Goal: Transaction & Acquisition: Purchase product/service

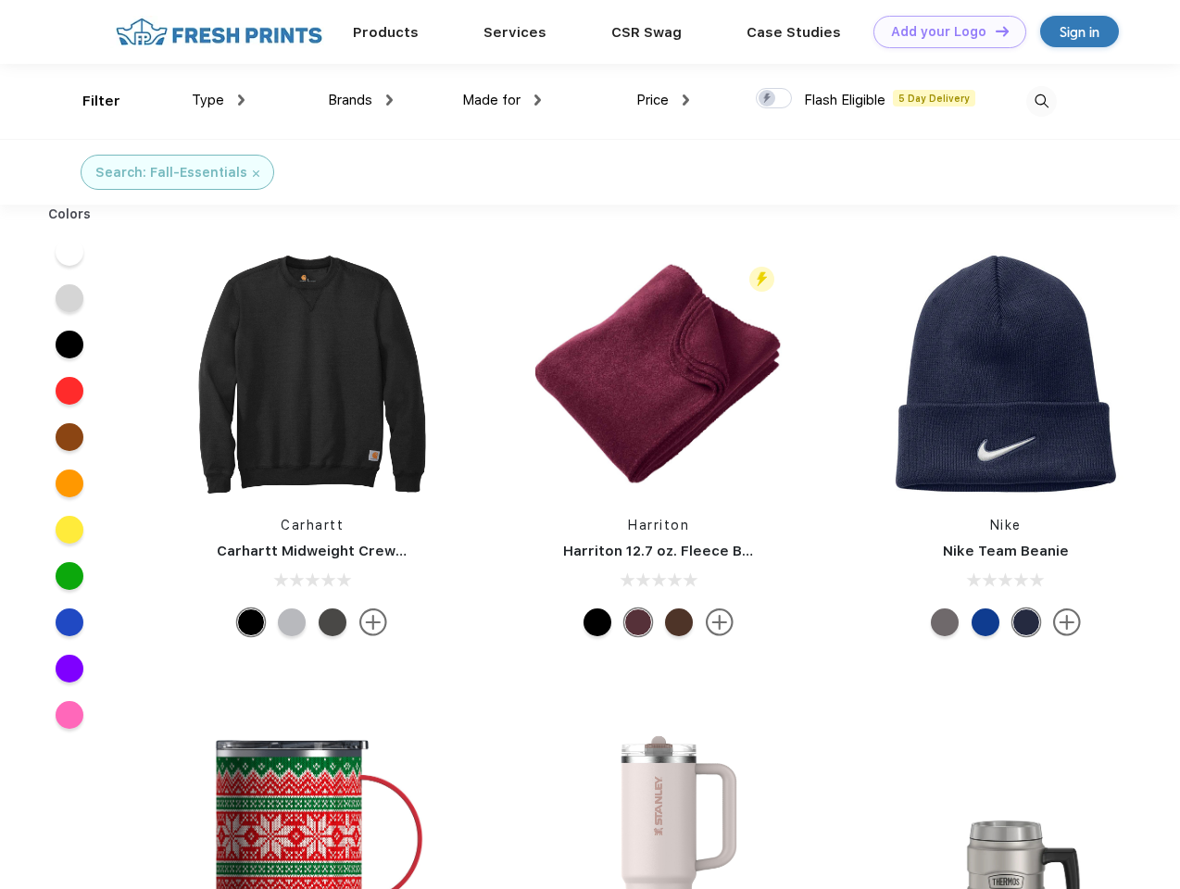
scroll to position [1, 0]
click at [943, 31] on link "Add your Logo Design Tool" at bounding box center [949, 32] width 153 height 32
click at [89, 101] on div "Filter" at bounding box center [101, 101] width 38 height 21
click at [219, 100] on span "Type" at bounding box center [208, 100] width 32 height 17
click at [360, 100] on span "Brands" at bounding box center [350, 100] width 44 height 17
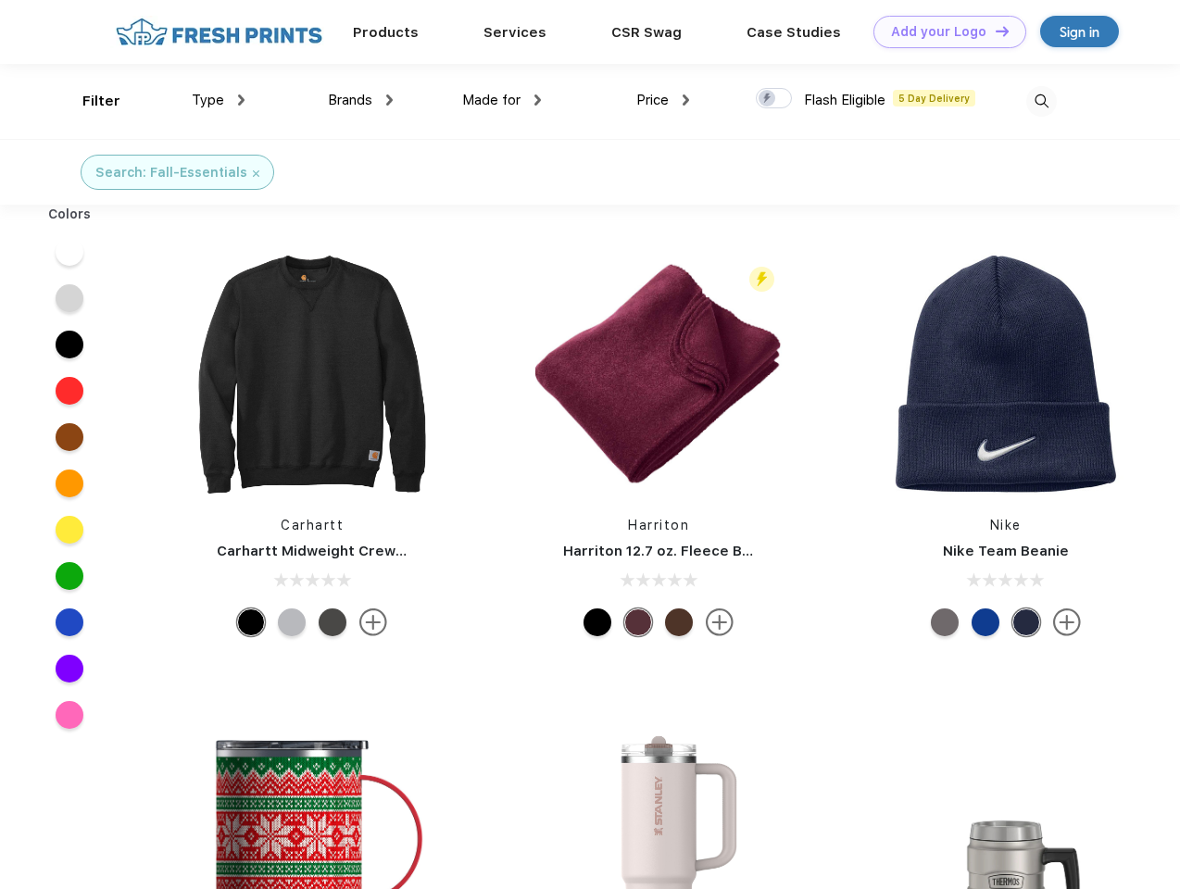
click at [502, 100] on span "Made for" at bounding box center [491, 100] width 58 height 17
click at [663, 100] on span "Price" at bounding box center [652, 100] width 32 height 17
click at [774, 99] on div at bounding box center [774, 98] width 36 height 20
click at [768, 99] on input "checkbox" at bounding box center [762, 93] width 12 height 12
click at [1041, 101] on img at bounding box center [1041, 101] width 31 height 31
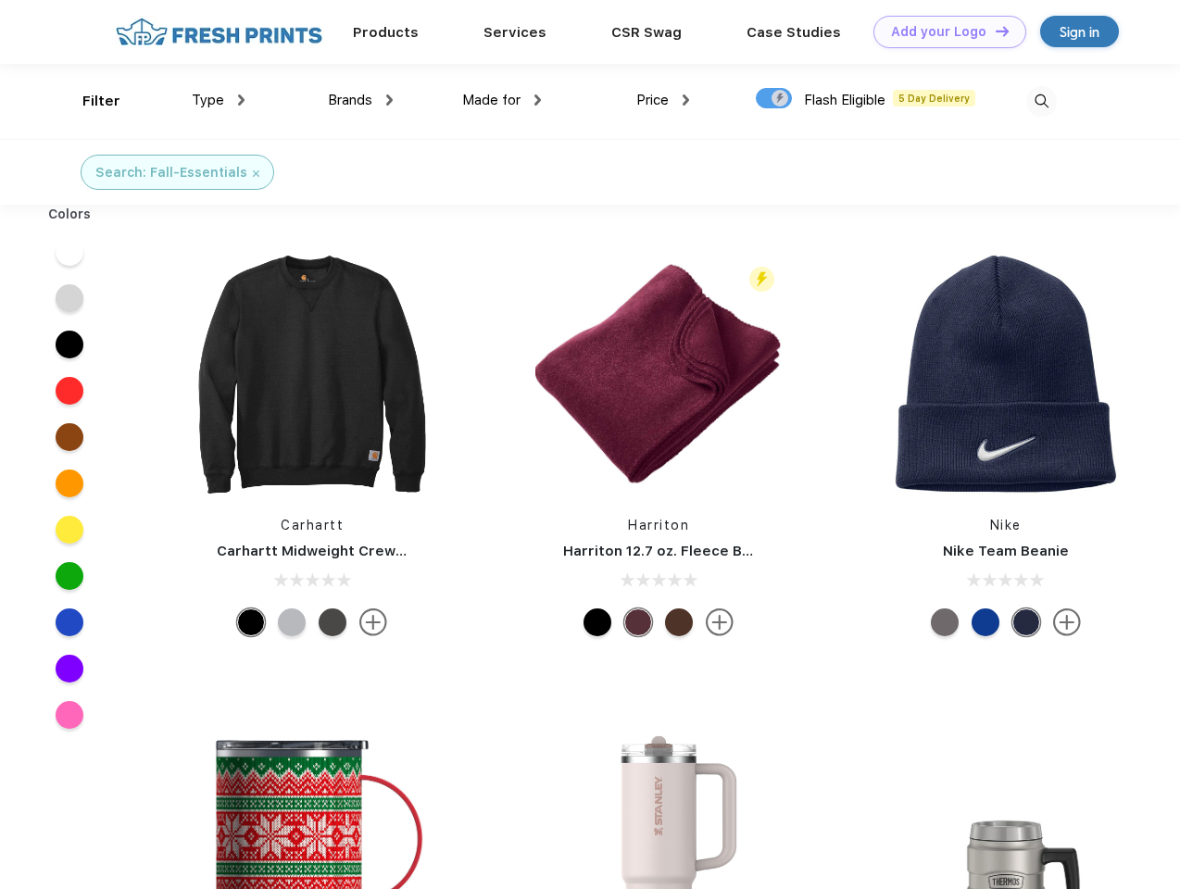
click at [69, 252] on div at bounding box center [69, 252] width 71 height 46
click at [69, 298] on div at bounding box center [69, 298] width 71 height 46
